Goal: Navigation & Orientation: Find specific page/section

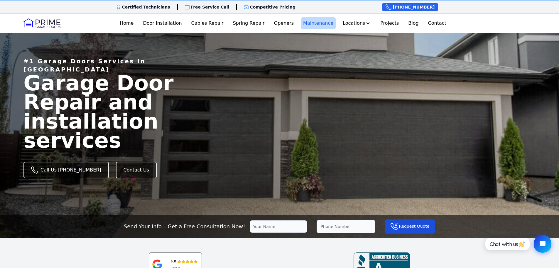
click at [316, 23] on link "Maintenance" at bounding box center [318, 23] width 35 height 12
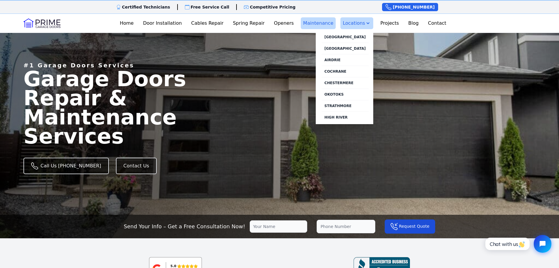
click at [346, 24] on button "Locations" at bounding box center [357, 23] width 33 height 12
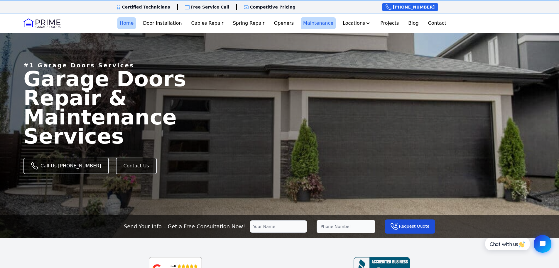
click at [136, 22] on link "Home" at bounding box center [126, 23] width 19 height 12
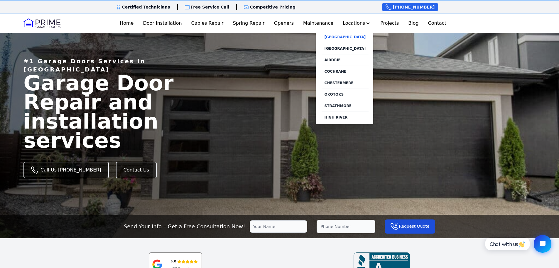
click at [351, 37] on link "[GEOGRAPHIC_DATA]" at bounding box center [345, 36] width 47 height 11
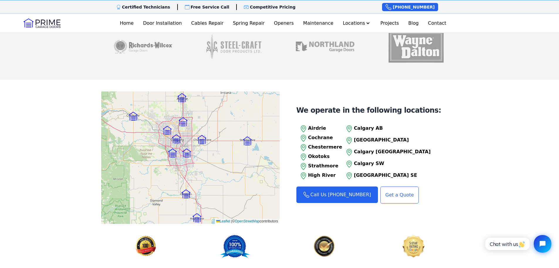
scroll to position [587, 0]
click at [169, 126] on img at bounding box center [167, 130] width 9 height 9
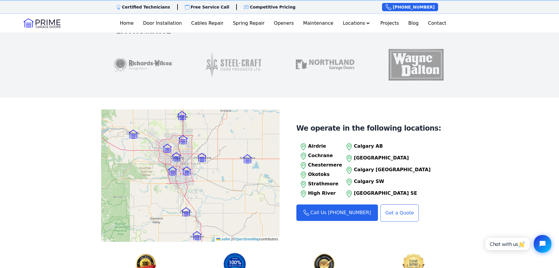
scroll to position [587, 0]
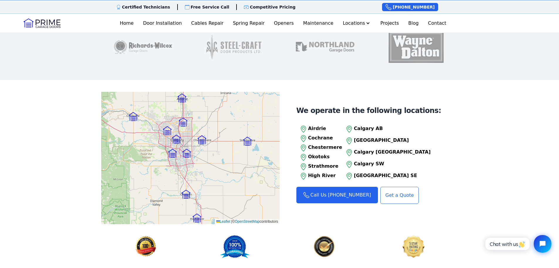
click at [371, 137] on p "[GEOGRAPHIC_DATA]" at bounding box center [392, 140] width 77 height 7
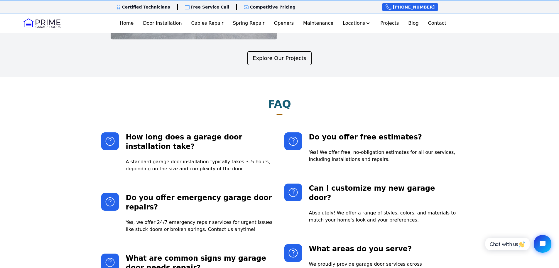
scroll to position [1233, 0]
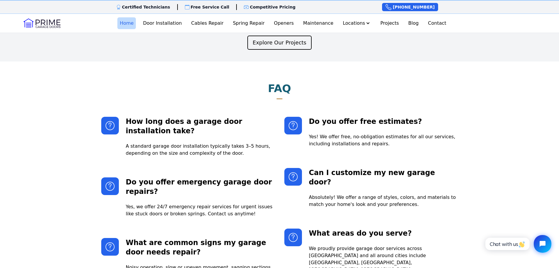
click at [136, 23] on link "Home" at bounding box center [126, 23] width 19 height 12
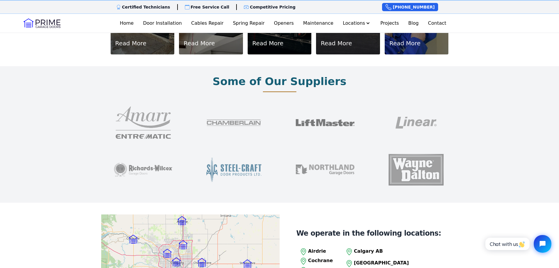
scroll to position [470, 0]
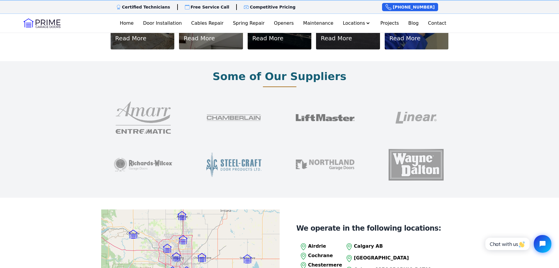
click at [248, 156] on img at bounding box center [234, 164] width 59 height 47
